Goal: Information Seeking & Learning: Learn about a topic

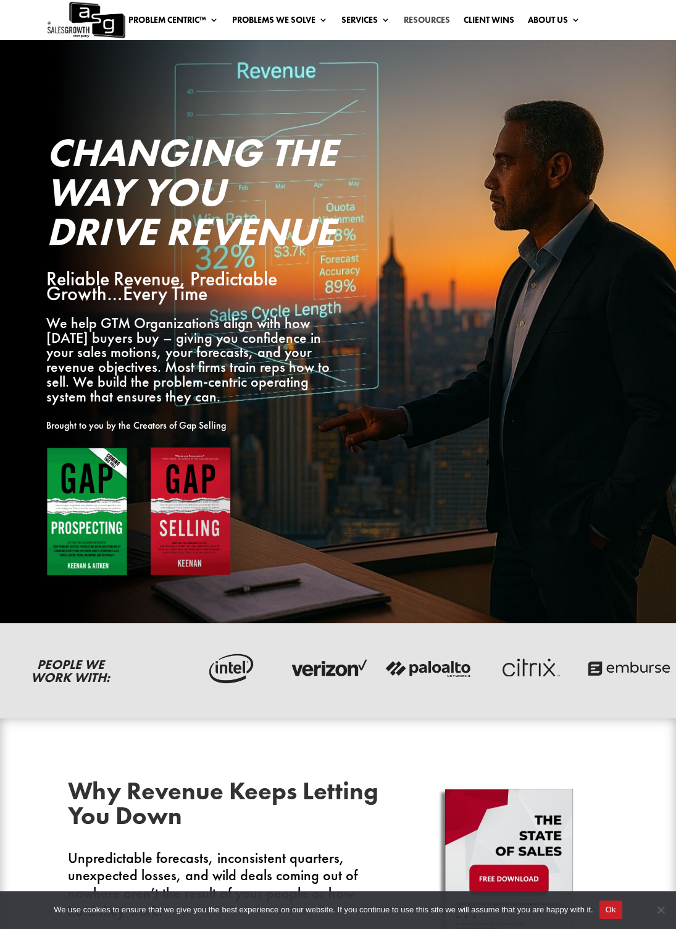
click at [427, 22] on span "Resources" at bounding box center [427, 19] width 46 height 11
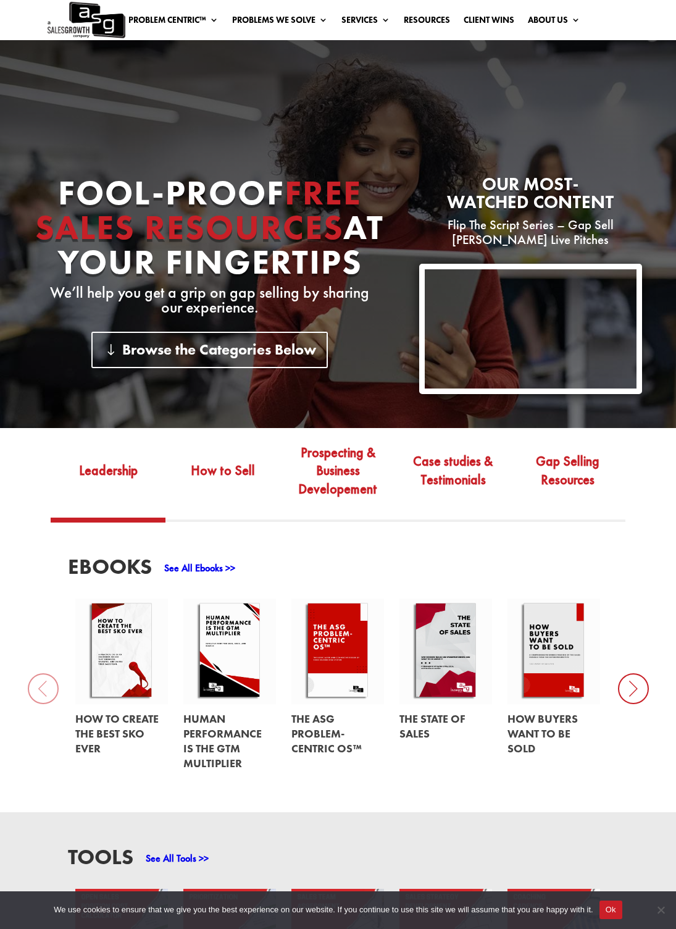
click at [327, 742] on link at bounding box center [338, 734] width 93 height 60
